Goal: Find specific page/section: Find specific page/section

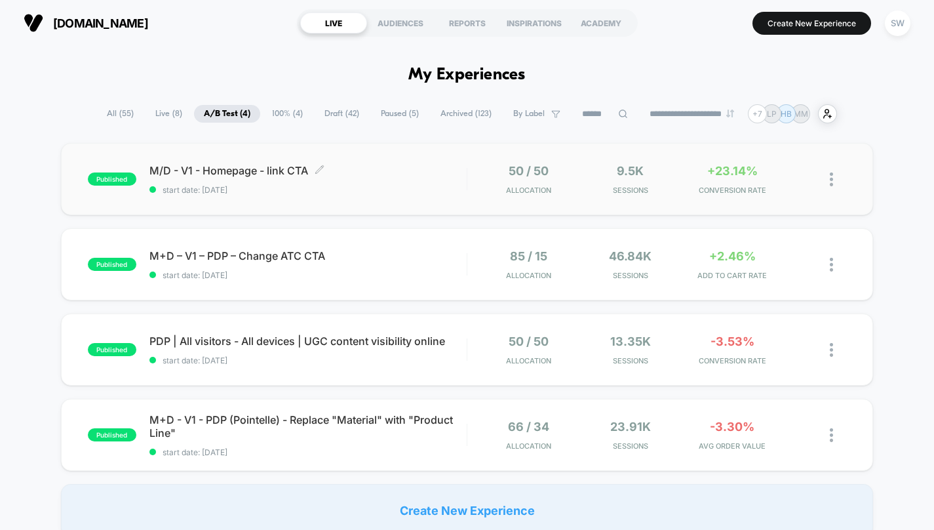
click at [409, 166] on span "M/D - V1 - Homepage - link CTA Click to edit experience details" at bounding box center [308, 170] width 317 height 13
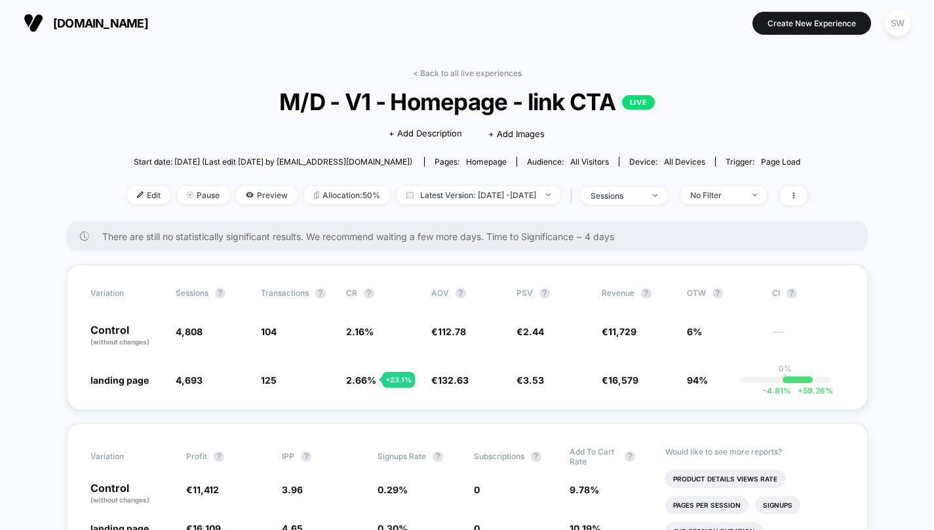
click at [407, 165] on span "Start date: [DATE] (Last edit [DATE] by [EMAIL_ADDRESS][DOMAIN_NAME])" at bounding box center [273, 162] width 279 height 10
